Goal: Subscribe to service/newsletter

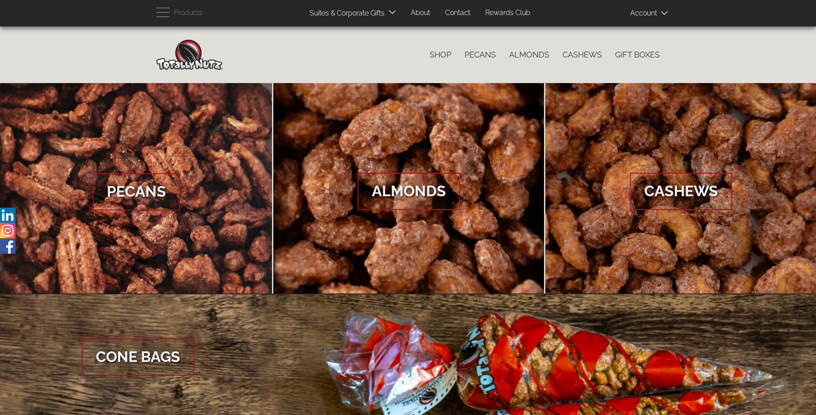
scroll to position [1320, 0]
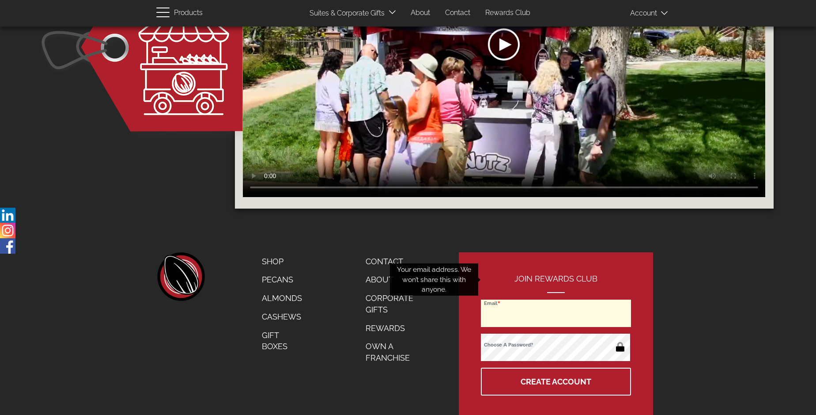
click at [557, 299] on input "Email" at bounding box center [556, 312] width 150 height 27
type input "[EMAIL_ADDRESS][DOMAIN_NAME]"
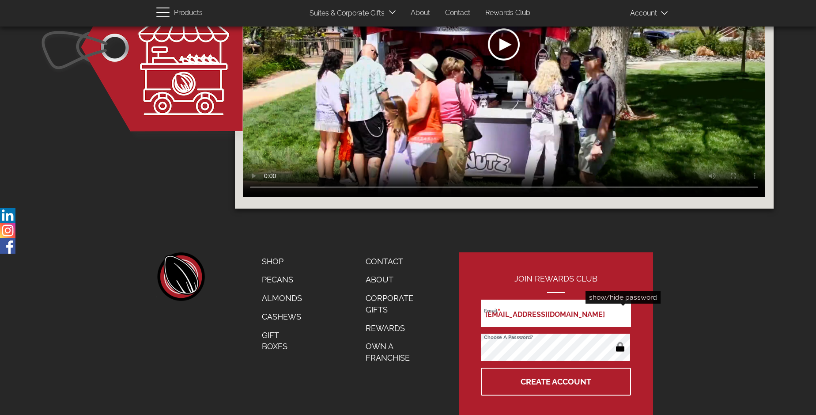
click at [620, 341] on button "button" at bounding box center [620, 348] width 17 height 14
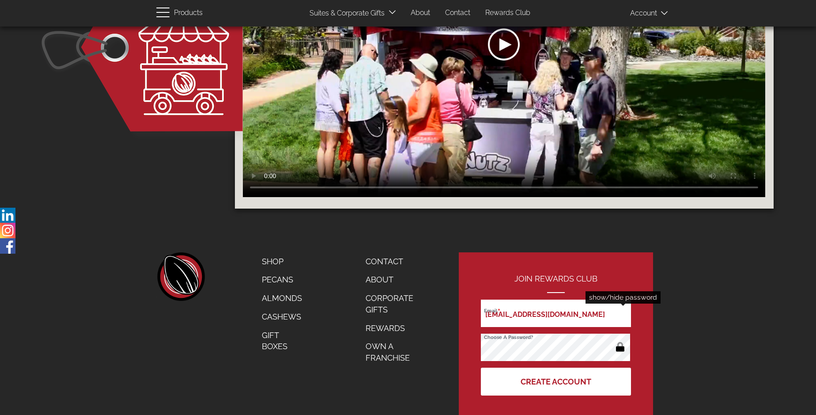
click at [557, 368] on button "Create Account" at bounding box center [556, 382] width 150 height 28
